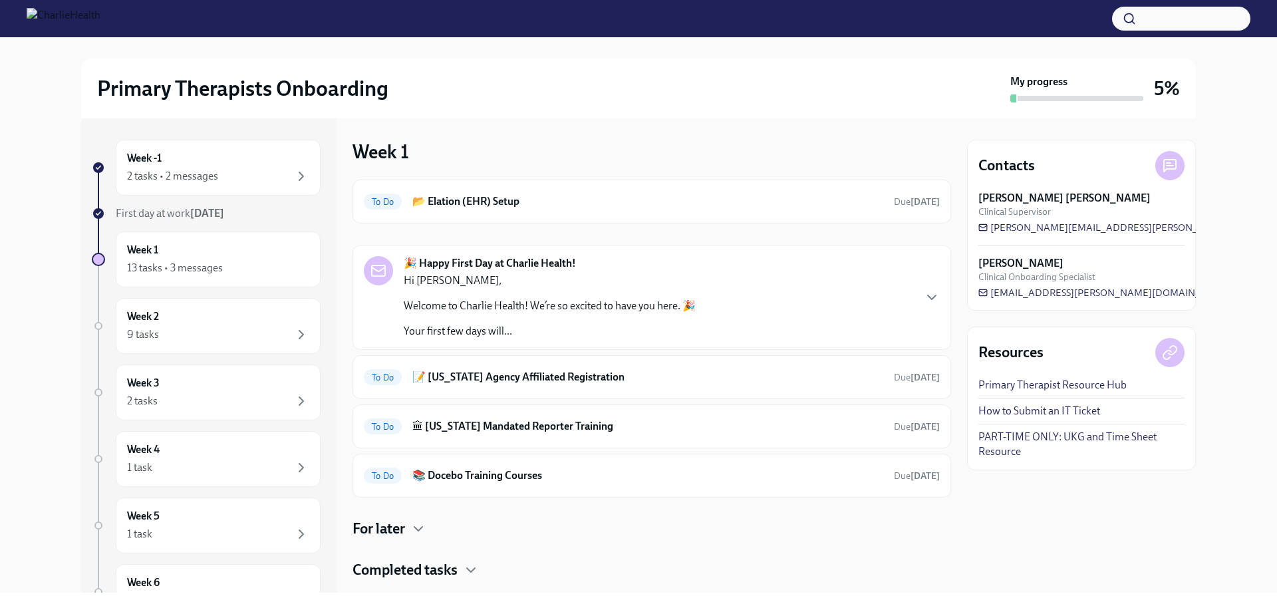
click at [1050, 414] on link "How to Submit an IT Ticket" at bounding box center [1040, 411] width 122 height 15
click at [699, 265] on div "🎉 Happy First Day at Charlie Health! Hi [PERSON_NAME], Welcome to Charlie Healt…" at bounding box center [652, 297] width 576 height 82
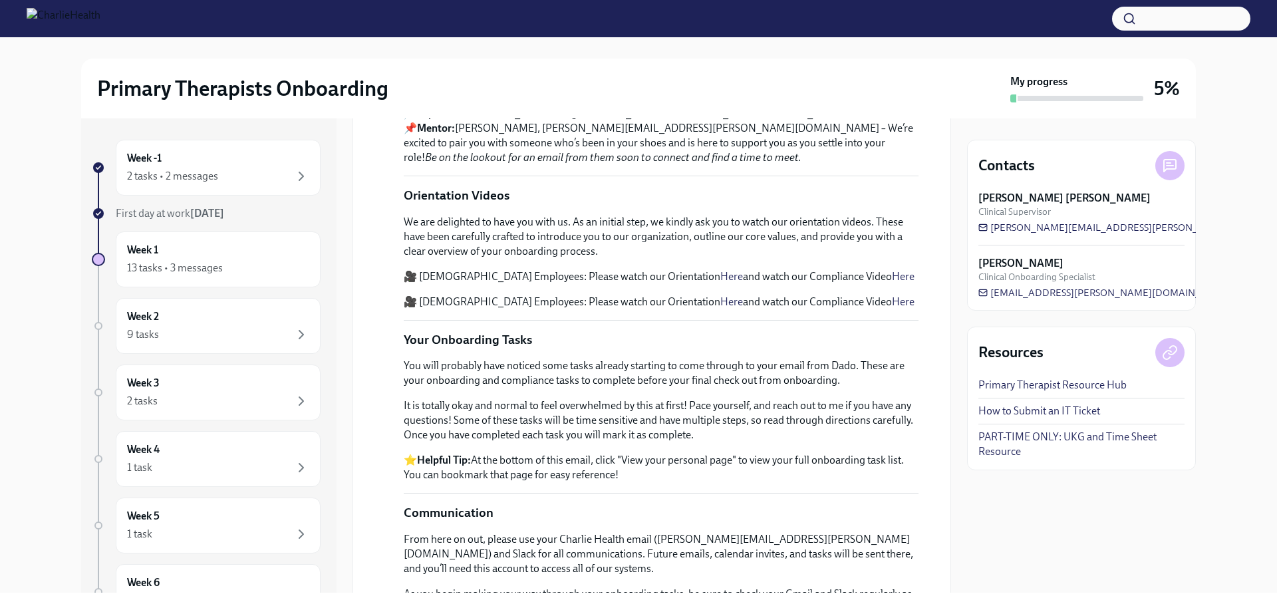
scroll to position [399, 0]
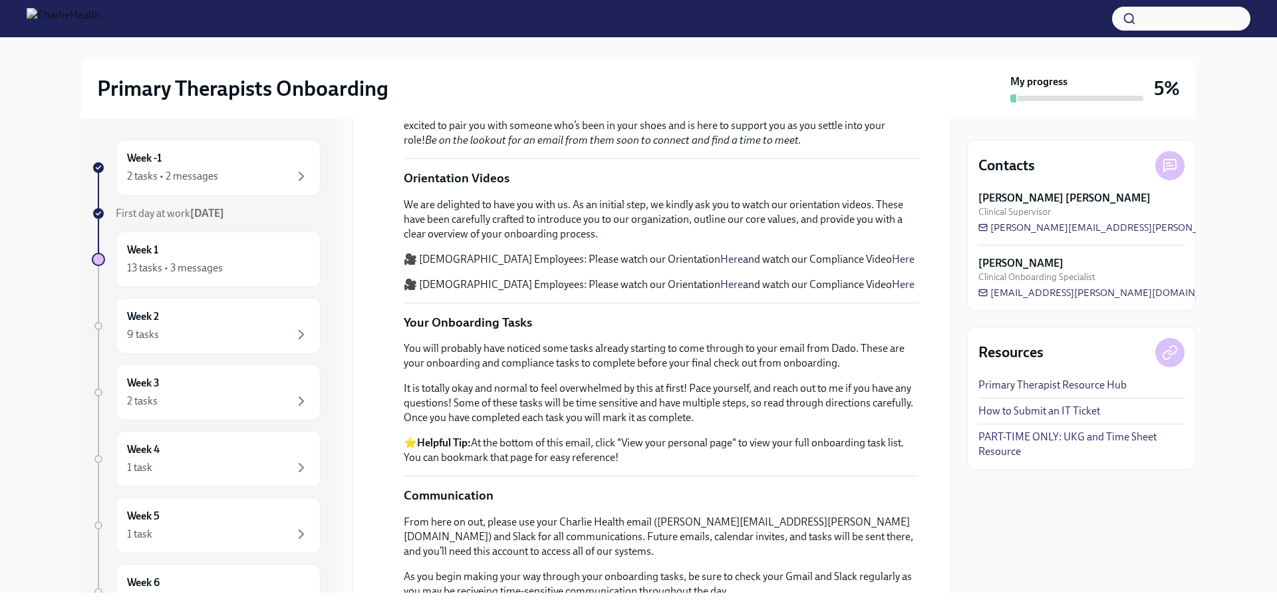
click at [721, 291] on link "Here" at bounding box center [732, 284] width 23 height 13
click at [892, 291] on link "Here" at bounding box center [903, 284] width 23 height 13
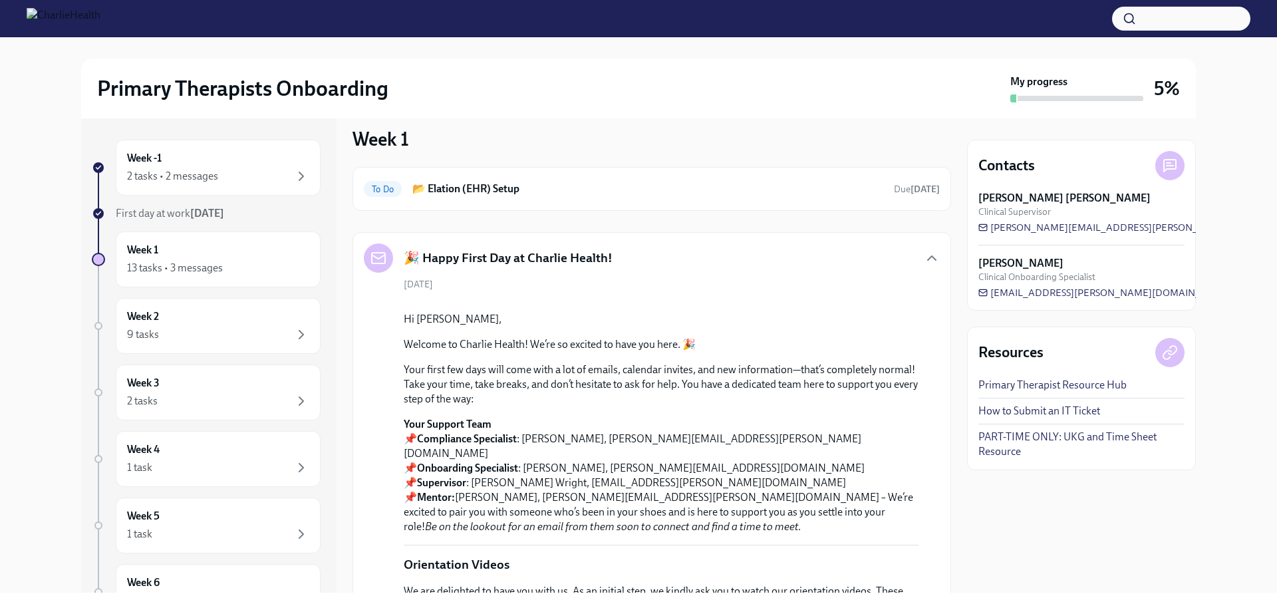
scroll to position [0, 0]
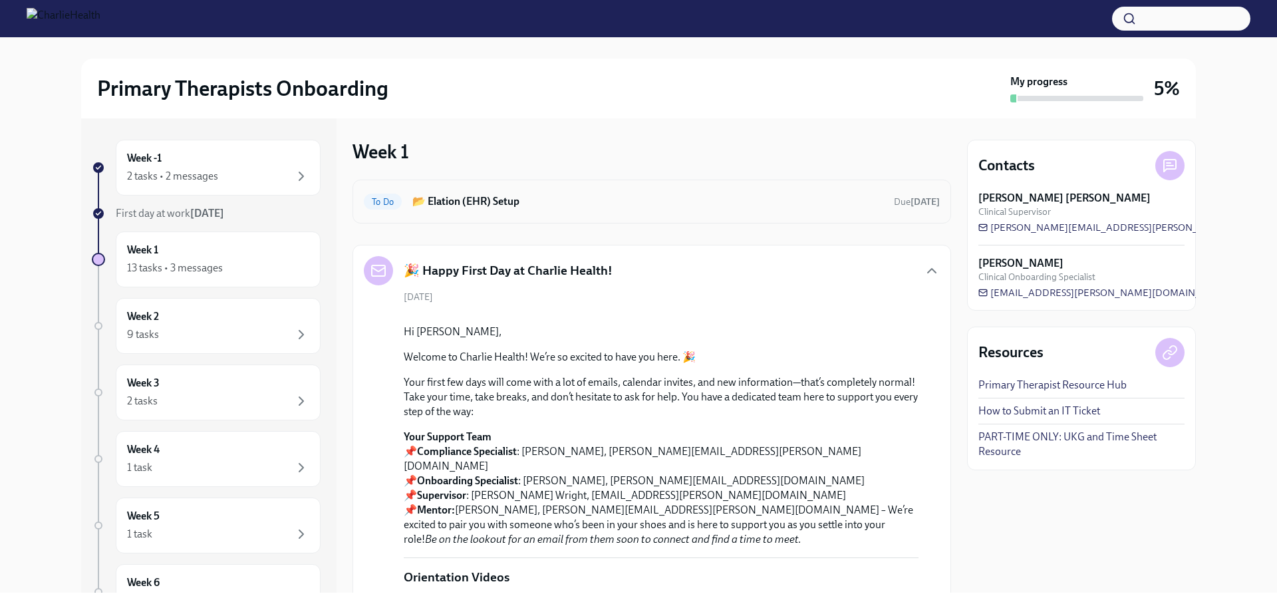
click at [649, 195] on h6 "📂 Elation (EHR) Setup" at bounding box center [647, 201] width 471 height 15
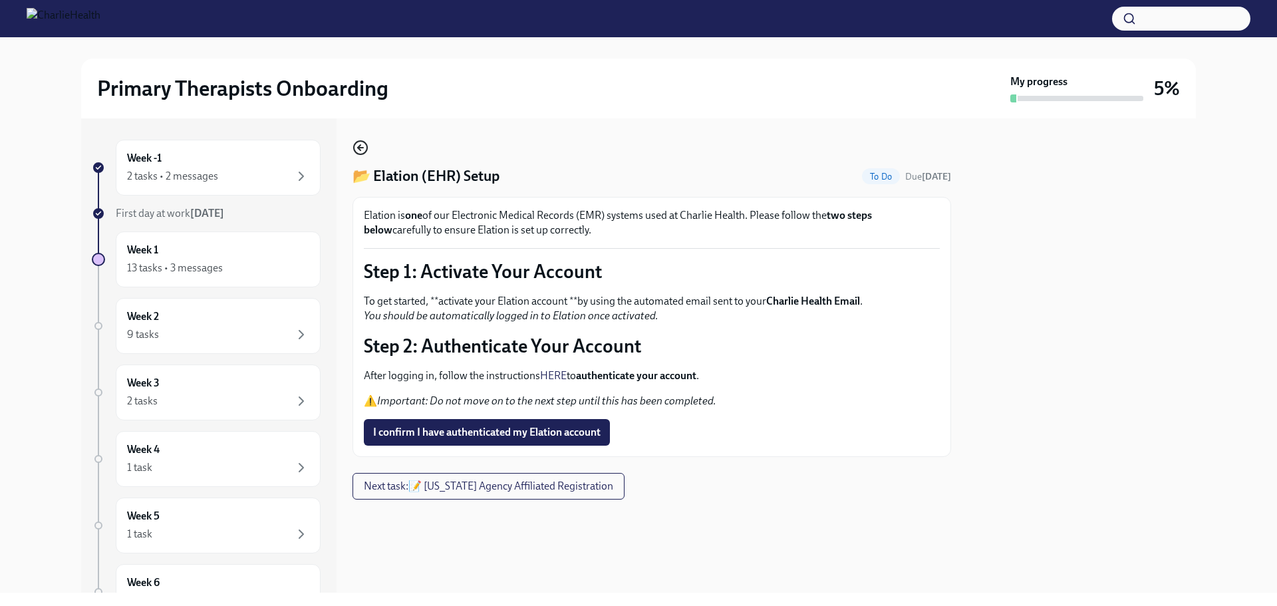
click at [365, 153] on circle "button" at bounding box center [360, 147] width 13 height 13
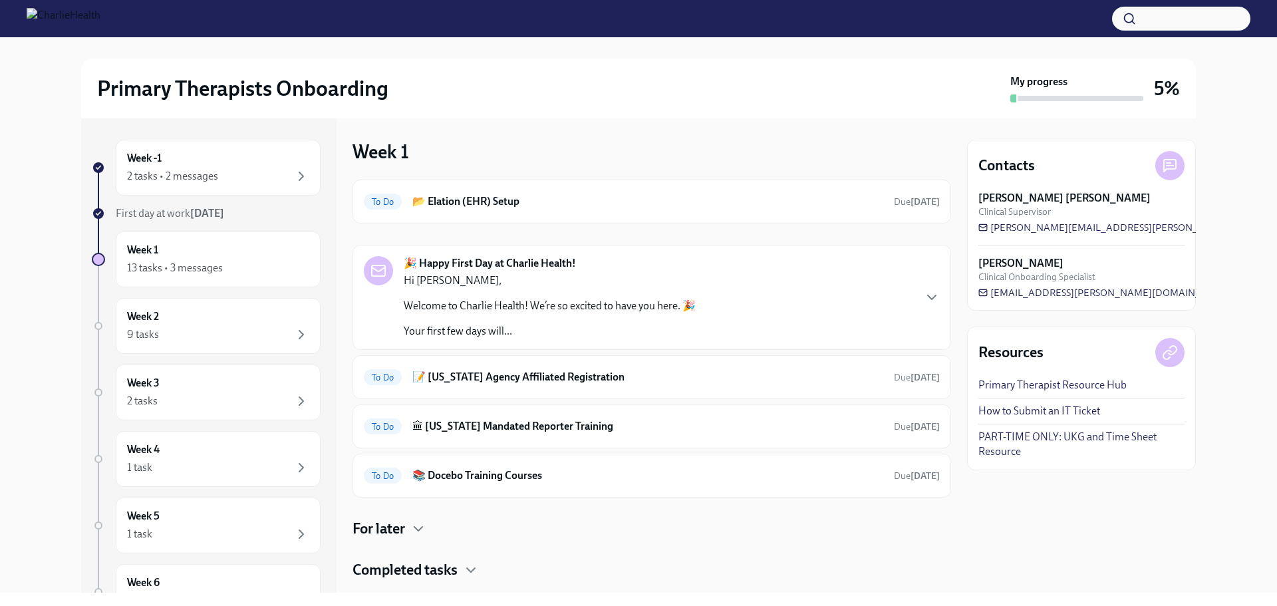
scroll to position [30, 0]
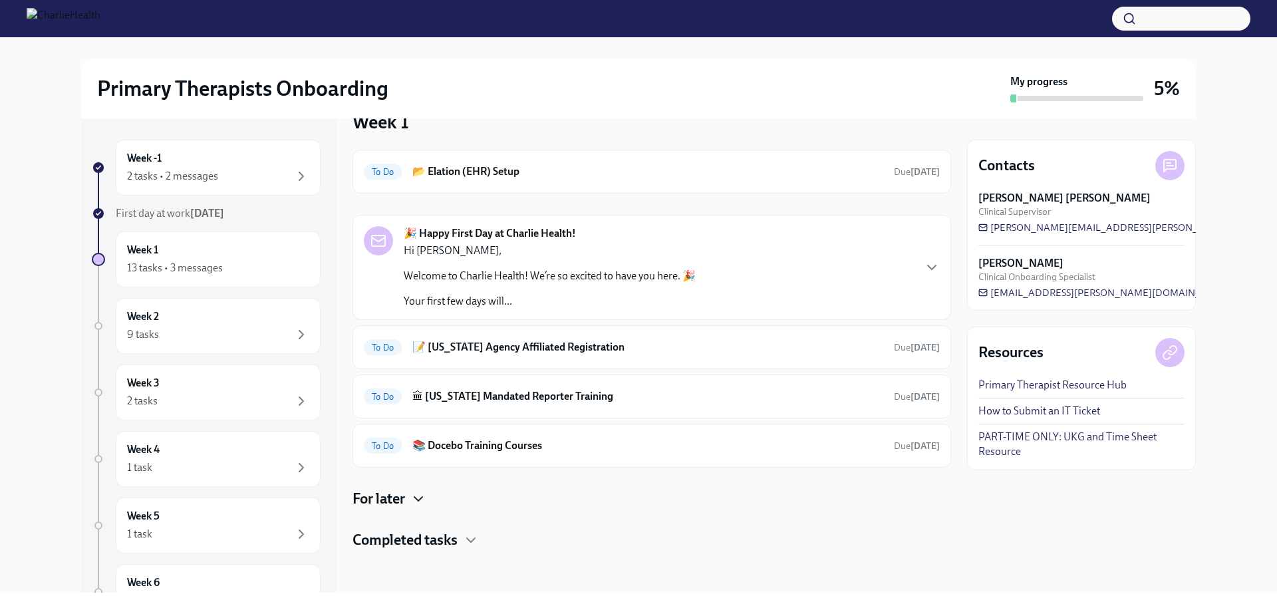
click at [422, 497] on icon "button" at bounding box center [418, 499] width 8 height 4
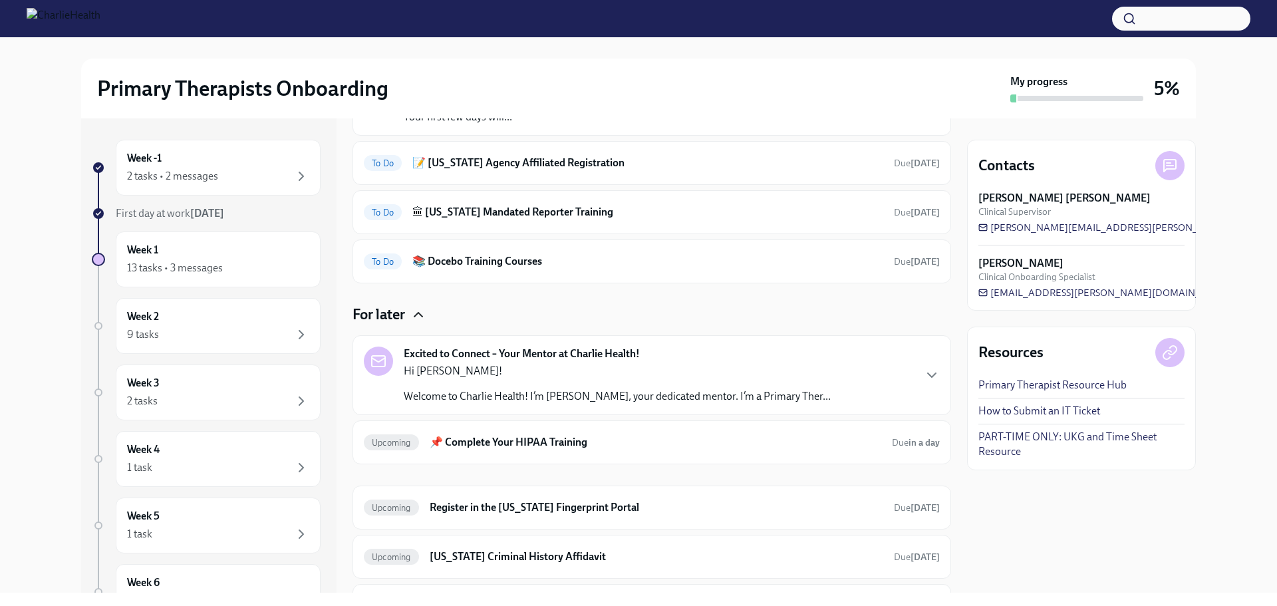
scroll to position [230, 0]
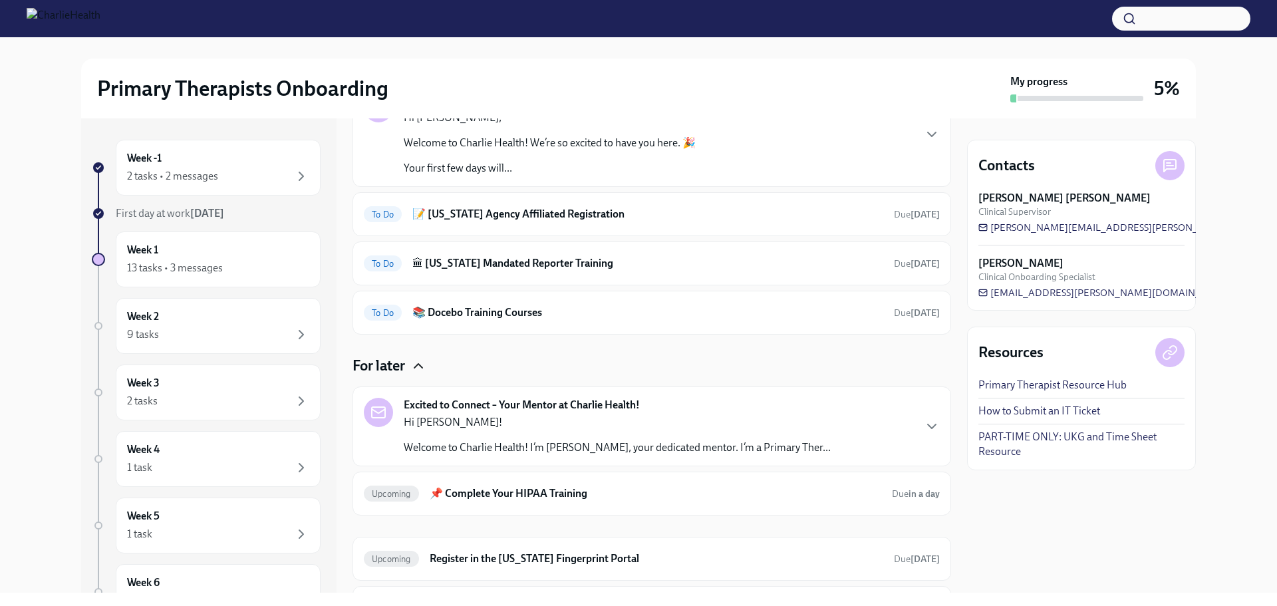
click at [418, 360] on icon "button" at bounding box center [419, 366] width 16 height 16
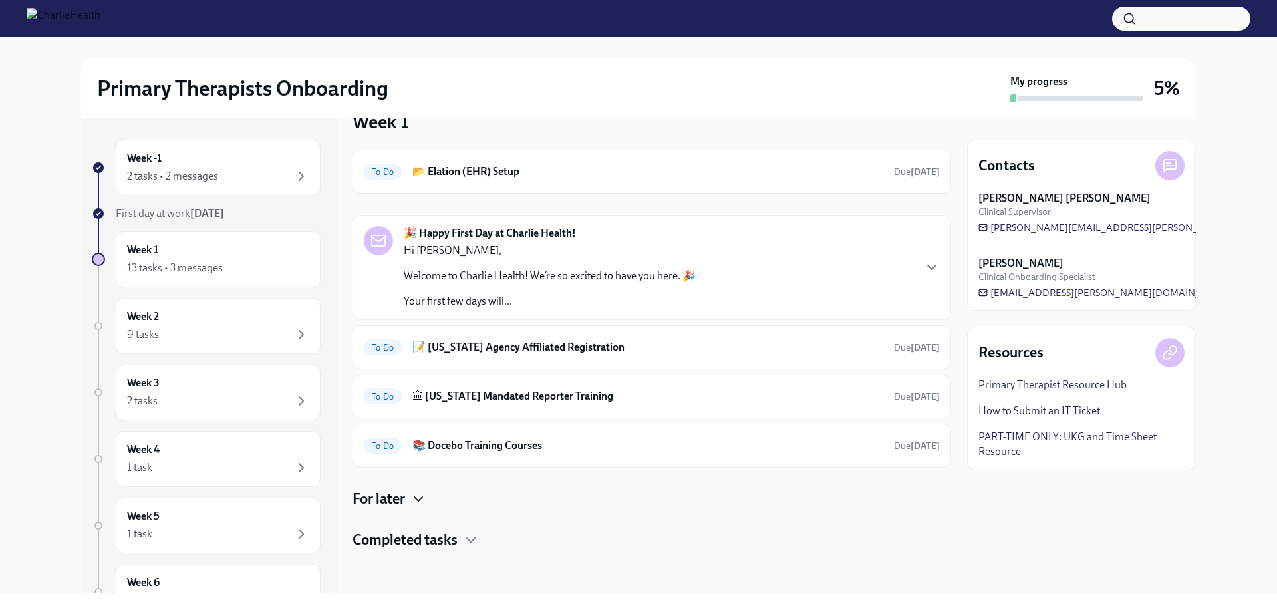
scroll to position [30, 0]
click at [717, 257] on div "🎉 Happy First Day at Charlie Health! Hi [PERSON_NAME], Welcome to Charlie Healt…" at bounding box center [652, 267] width 576 height 82
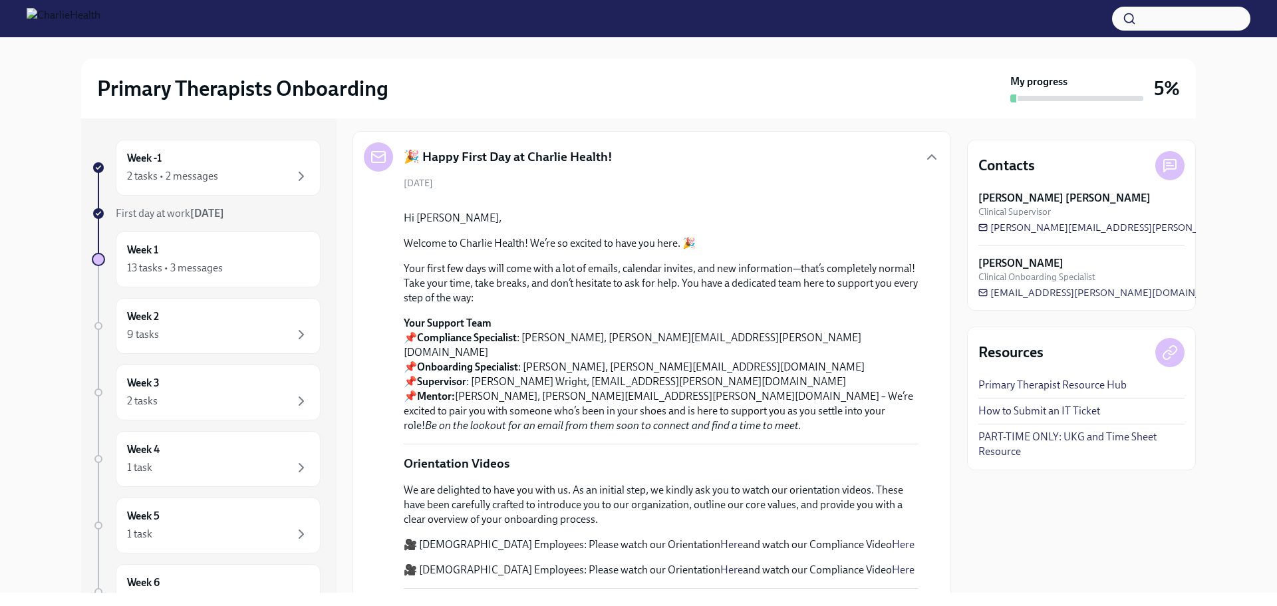
scroll to position [0, 0]
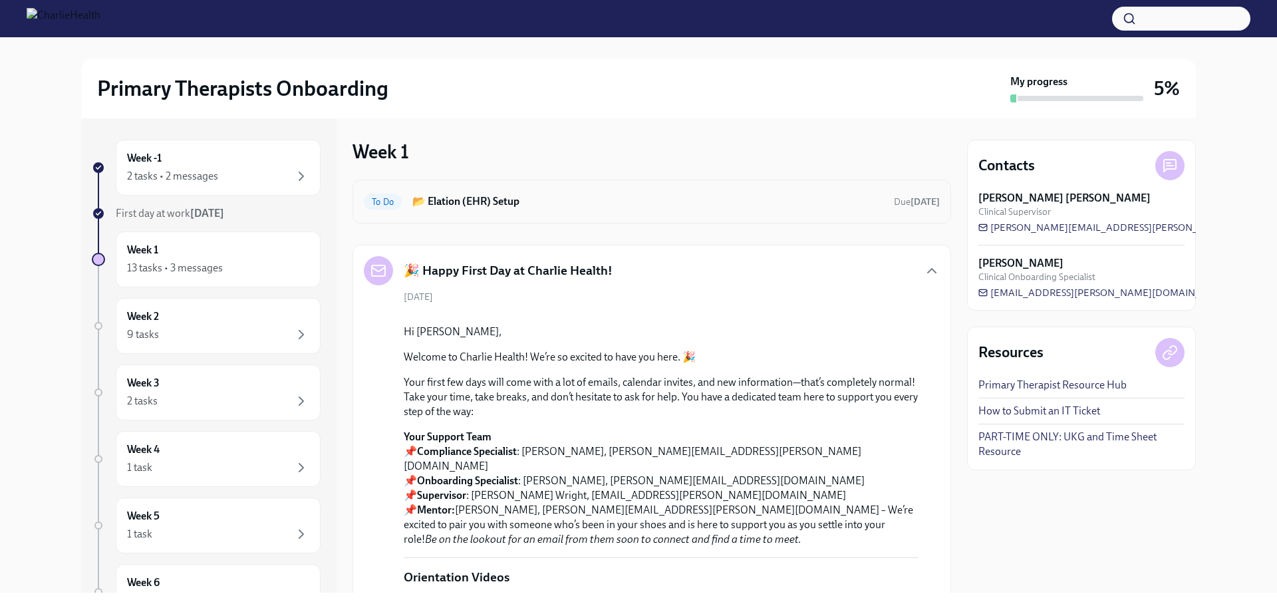
click at [609, 209] on div "To Do 📂 Elation (EHR) Setup Due [DATE]" at bounding box center [652, 201] width 576 height 21
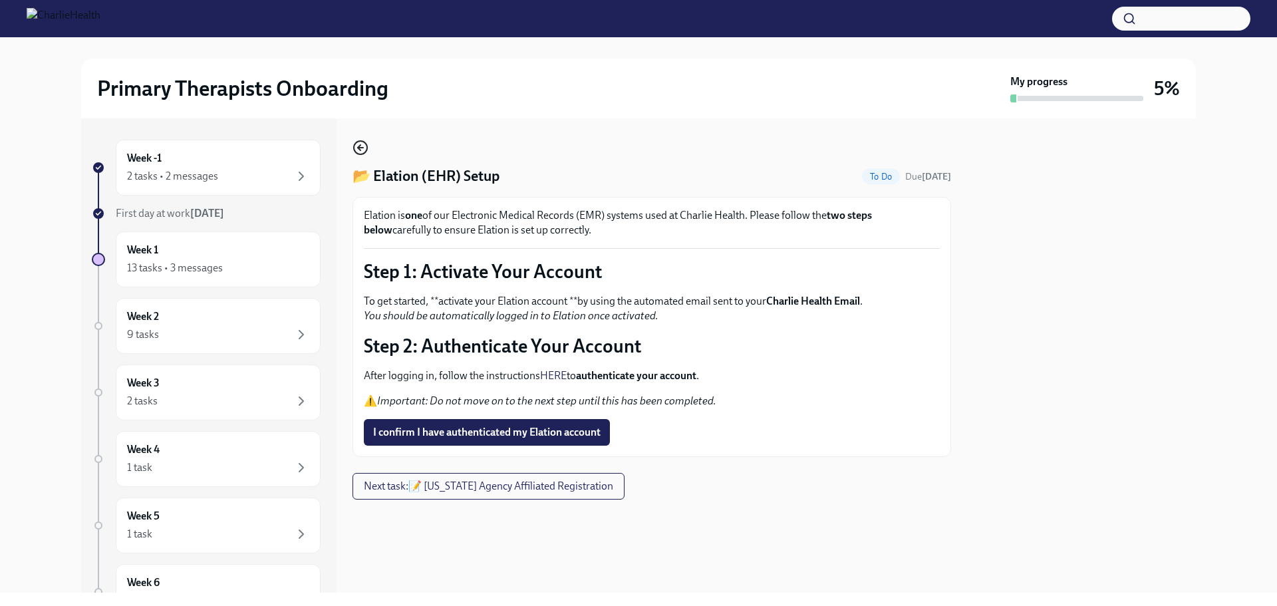
click at [360, 146] on icon "button" at bounding box center [359, 147] width 3 height 5
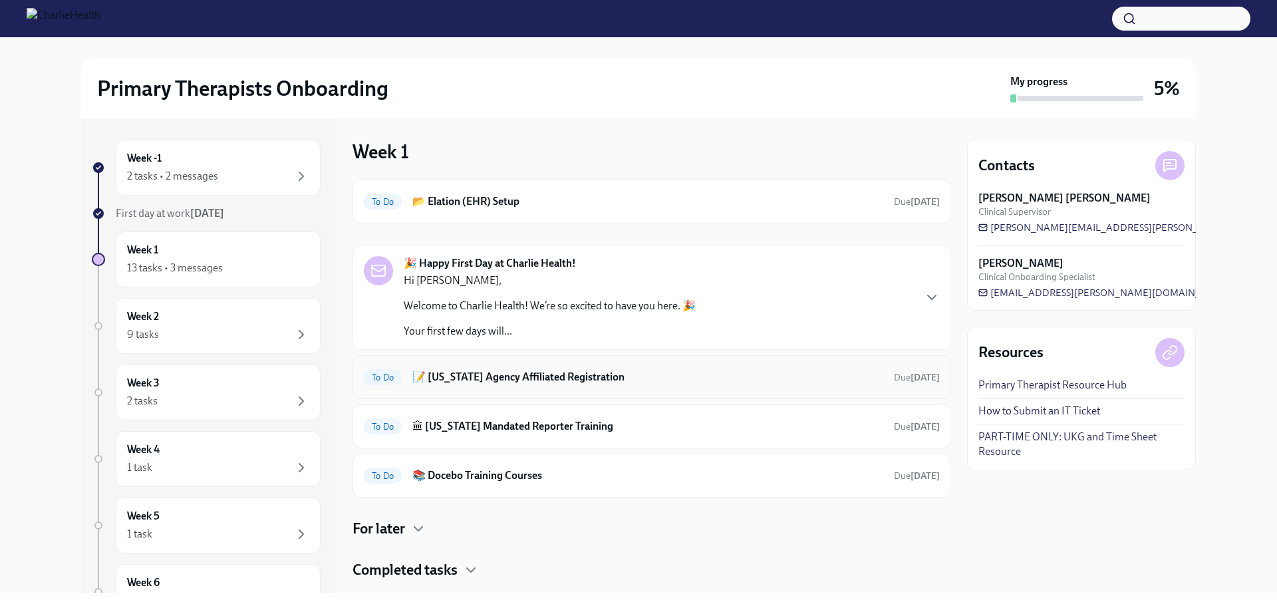
click at [693, 370] on h6 "📝 [US_STATE] Agency Affiliated Registration" at bounding box center [647, 377] width 471 height 15
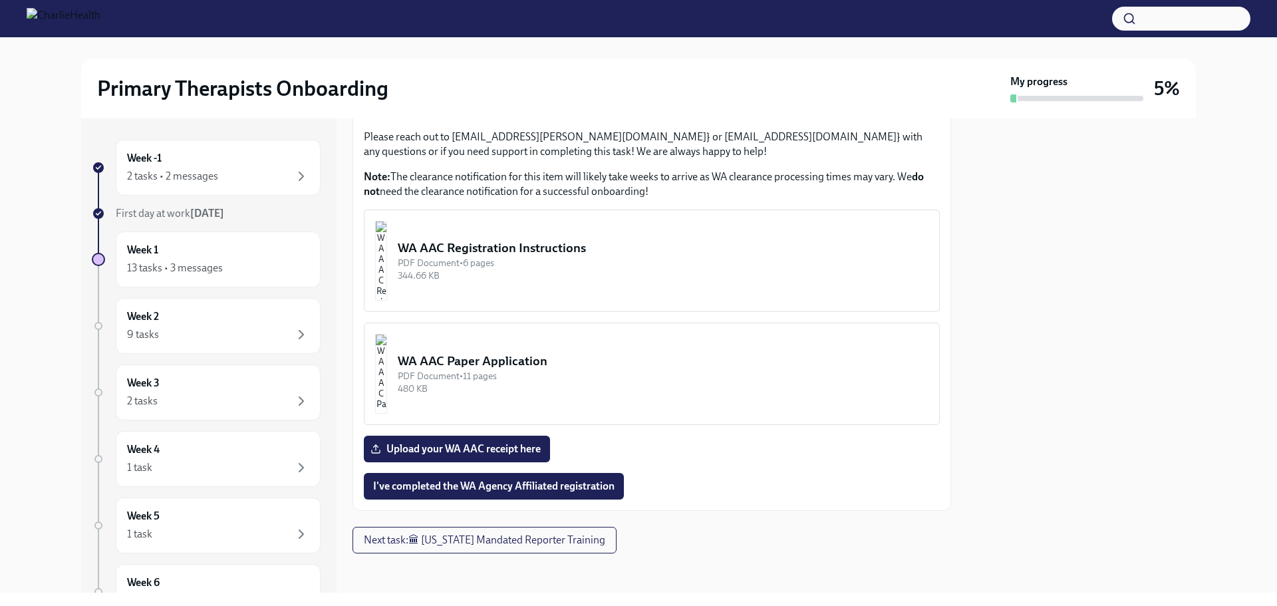
scroll to position [573, 0]
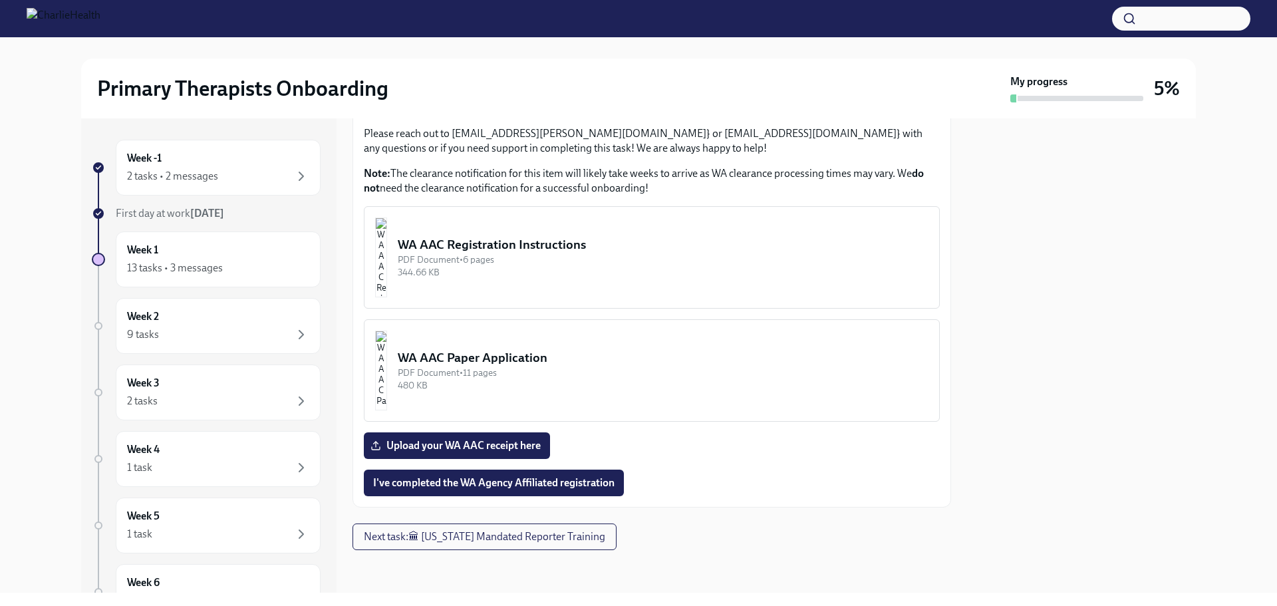
click at [578, 247] on div "WA AAC Registration Instructions" at bounding box center [663, 244] width 531 height 17
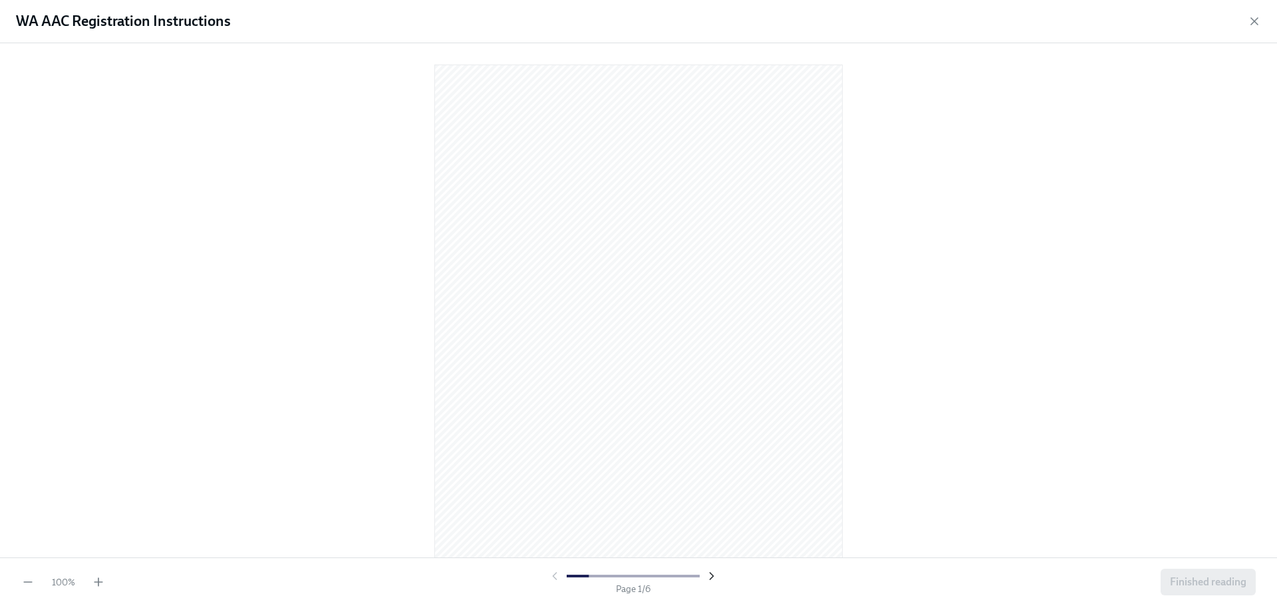
click at [715, 578] on icon "button" at bounding box center [711, 576] width 13 height 13
click at [557, 572] on icon "button" at bounding box center [554, 576] width 13 height 13
click at [708, 576] on icon "button" at bounding box center [711, 576] width 13 height 13
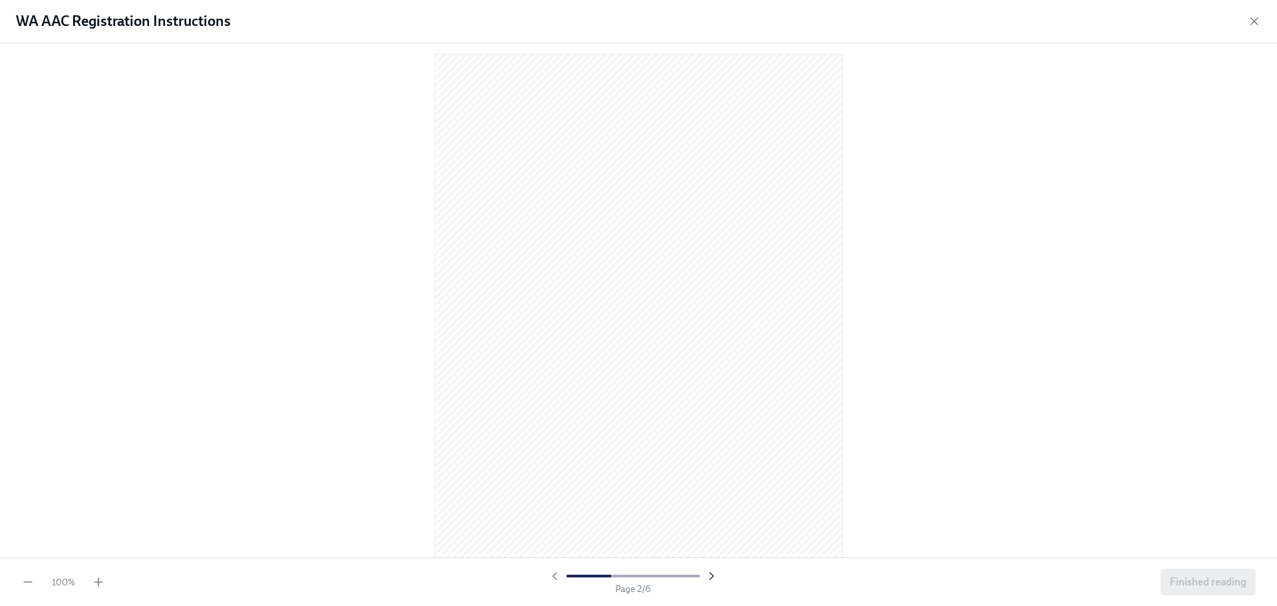
scroll to position [11, 0]
click at [555, 576] on icon "button" at bounding box center [554, 576] width 13 height 13
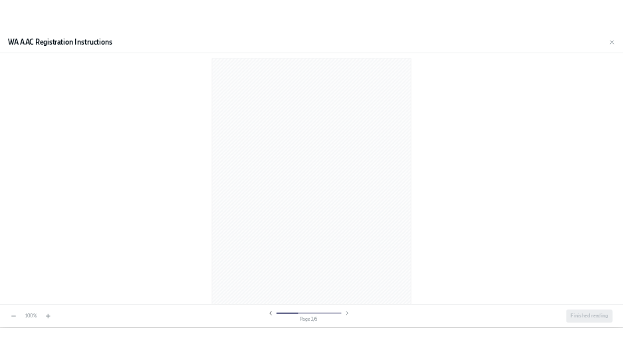
scroll to position [550, 0]
